Goal: Find specific page/section: Find specific page/section

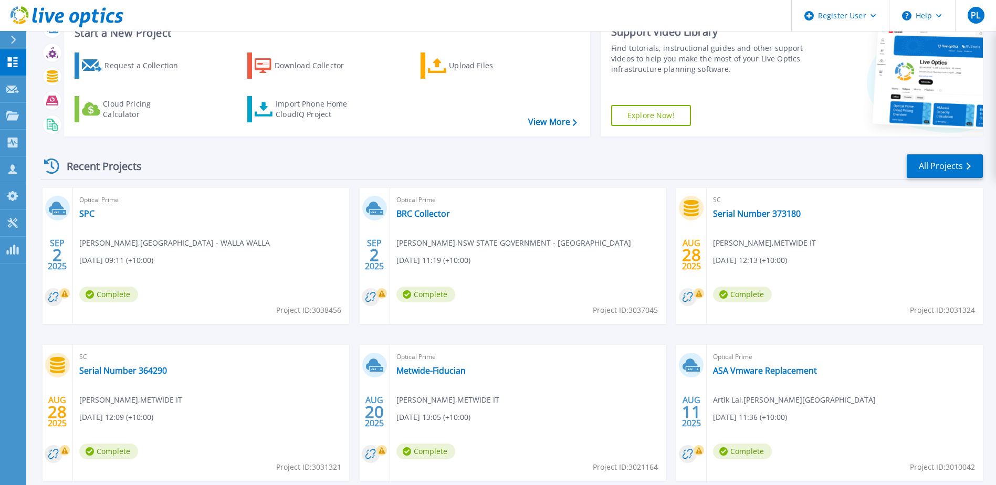
scroll to position [97, 0]
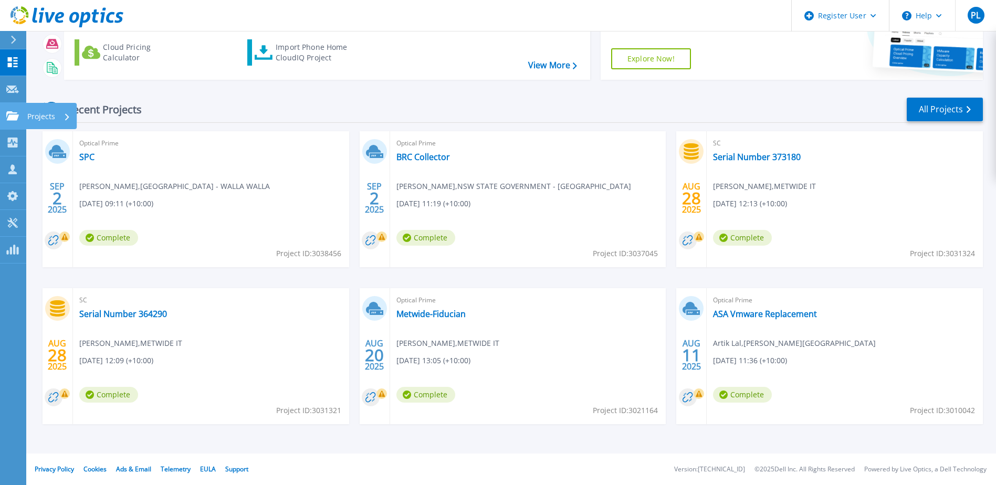
click at [20, 119] on link "Projects Projects" at bounding box center [13, 116] width 26 height 27
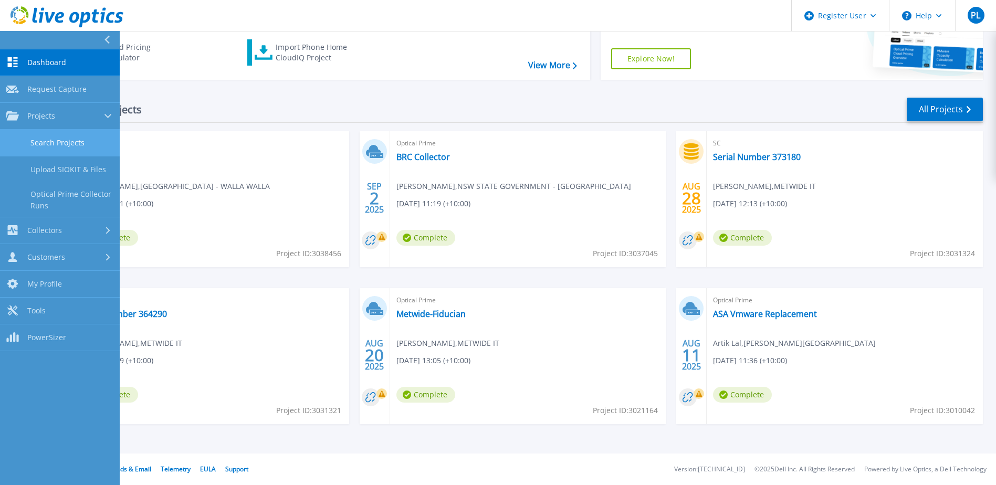
click at [89, 142] on link "Search Projects" at bounding box center [60, 143] width 120 height 27
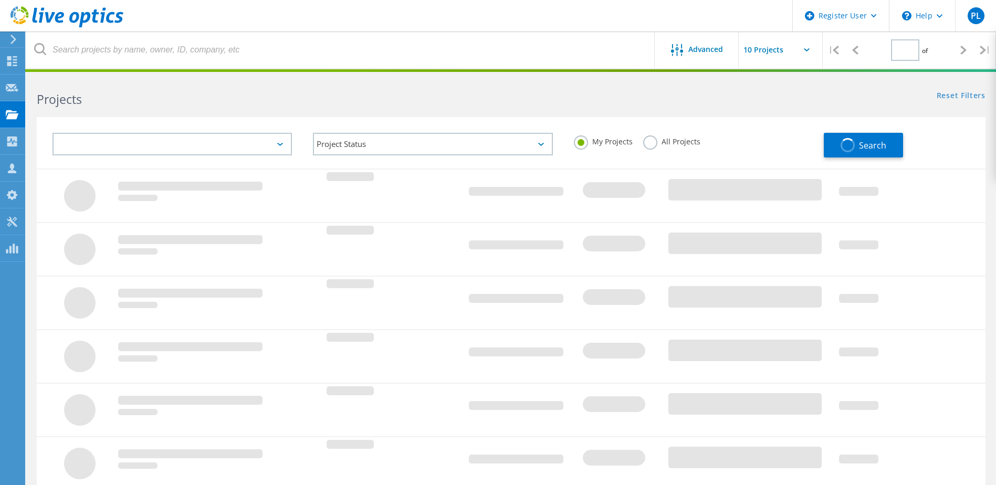
type input "1"
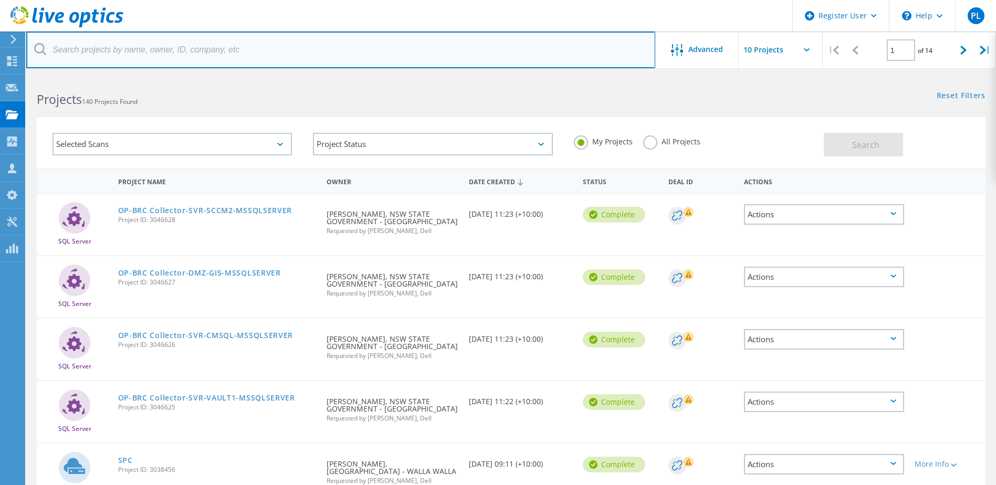
click at [260, 44] on input "text" at bounding box center [340, 50] width 629 height 37
type input "qudos"
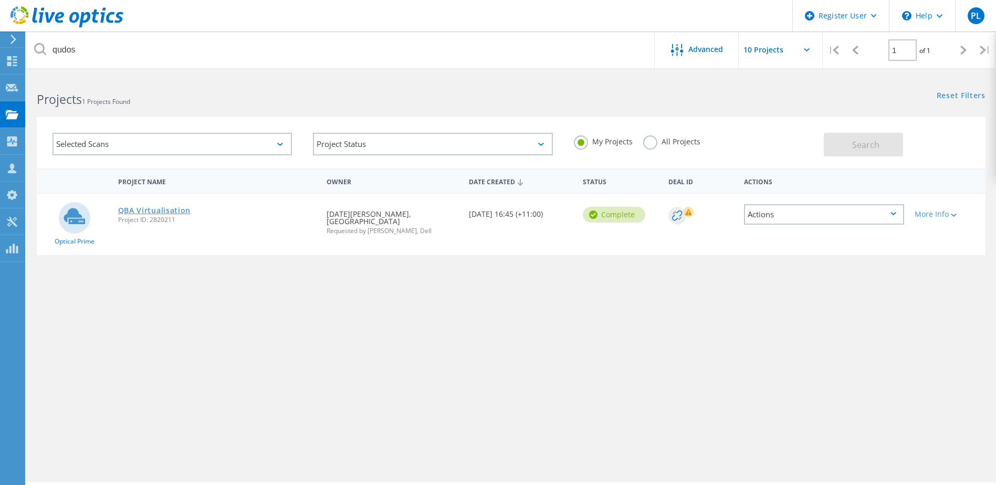
click at [145, 211] on link "QBA Virtualisation" at bounding box center [154, 210] width 73 height 7
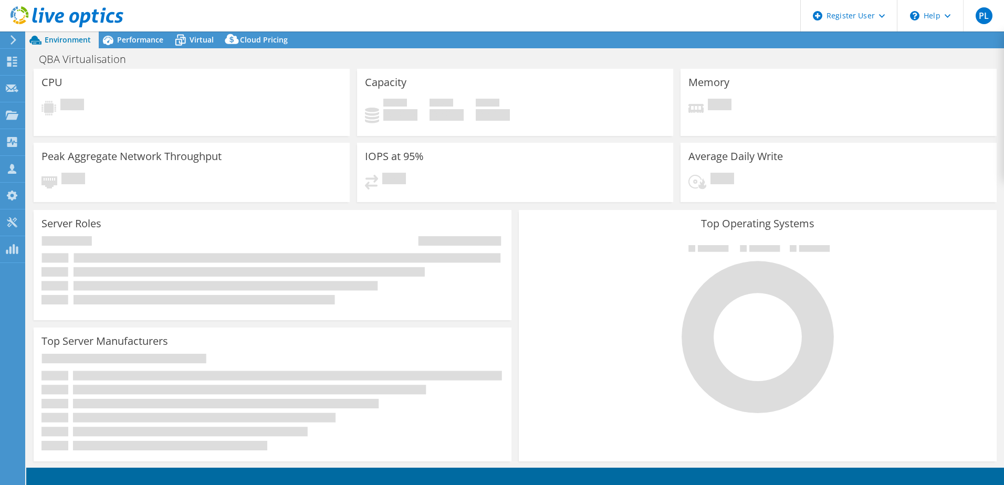
select select "USD"
select select "Australia"
select select "AUD"
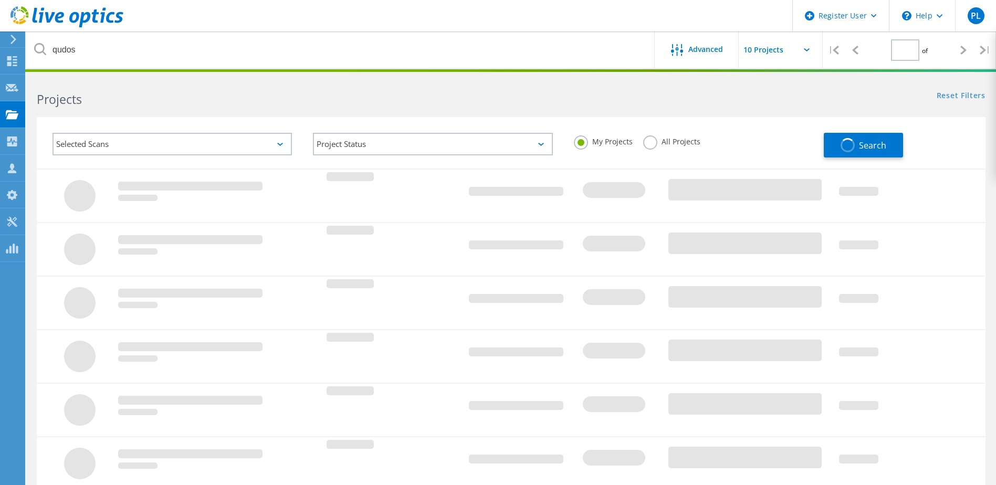
type input "1"
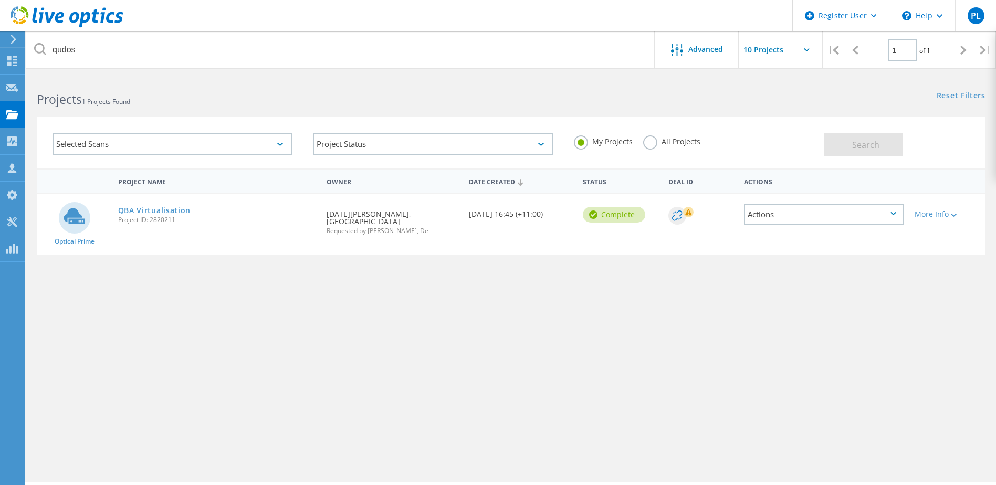
drag, startPoint x: 119, startPoint y: 220, endPoint x: 175, endPoint y: 223, distance: 56.8
click at [175, 223] on span "Project ID: 2820211" at bounding box center [217, 220] width 199 height 6
copy span "Project ID: 2820211"
